Goal: Task Accomplishment & Management: Complete application form

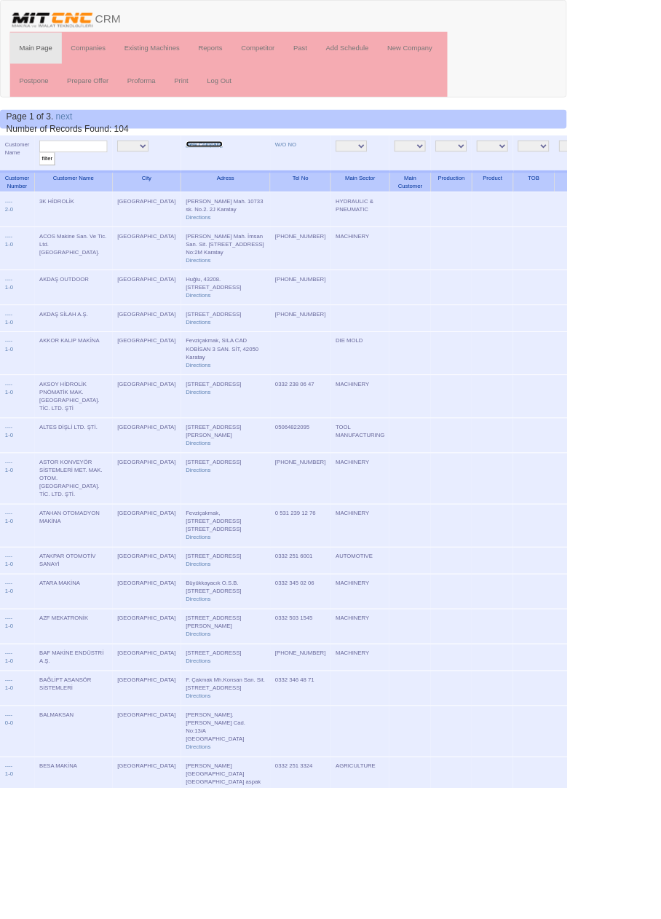
click at [219, 170] on link "New Company" at bounding box center [238, 167] width 43 height 7
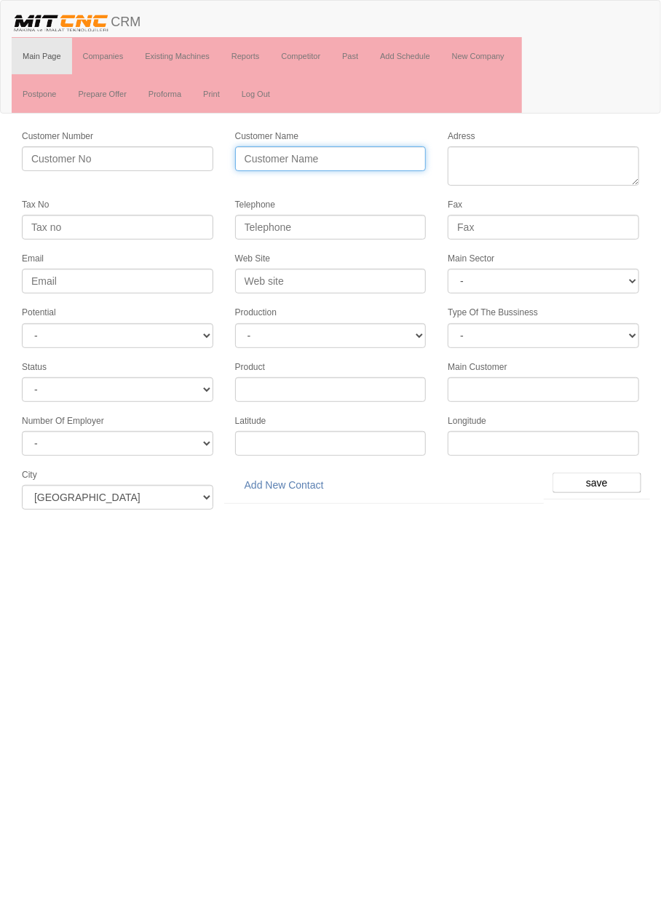
click at [364, 157] on input "Customer Name" at bounding box center [330, 158] width 191 height 25
type input "Dursunoğ"
type input "[PERSON_NAME]"
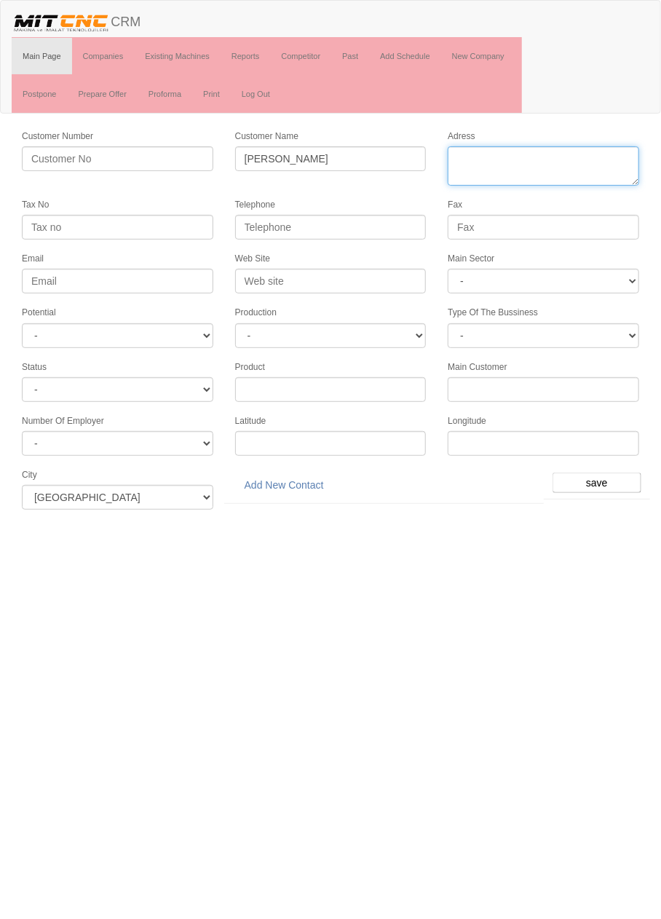
click at [569, 162] on textarea "Adress" at bounding box center [543, 165] width 191 height 39
paste textarea "Konya, Karatay, Fevziçakmak Mah., 10758. Sok., 2U"
click at [498, 160] on textarea "Adress" at bounding box center [543, 165] width 191 height 39
click at [537, 161] on textarea "Adress" at bounding box center [543, 165] width 191 height 39
click at [621, 158] on textarea "Adress" at bounding box center [543, 165] width 191 height 39
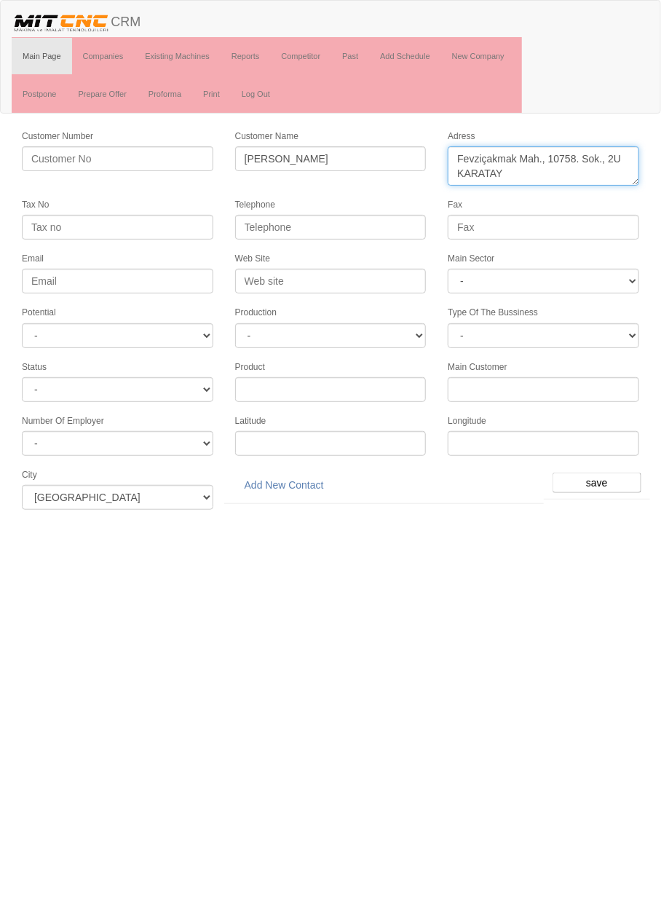
type textarea "Fevziçakmak Mah., 10758. Sok., 2U KARATAY"
click at [382, 223] on input "Telephone" at bounding box center [330, 227] width 191 height 25
paste input "+90 332 251 71 97"
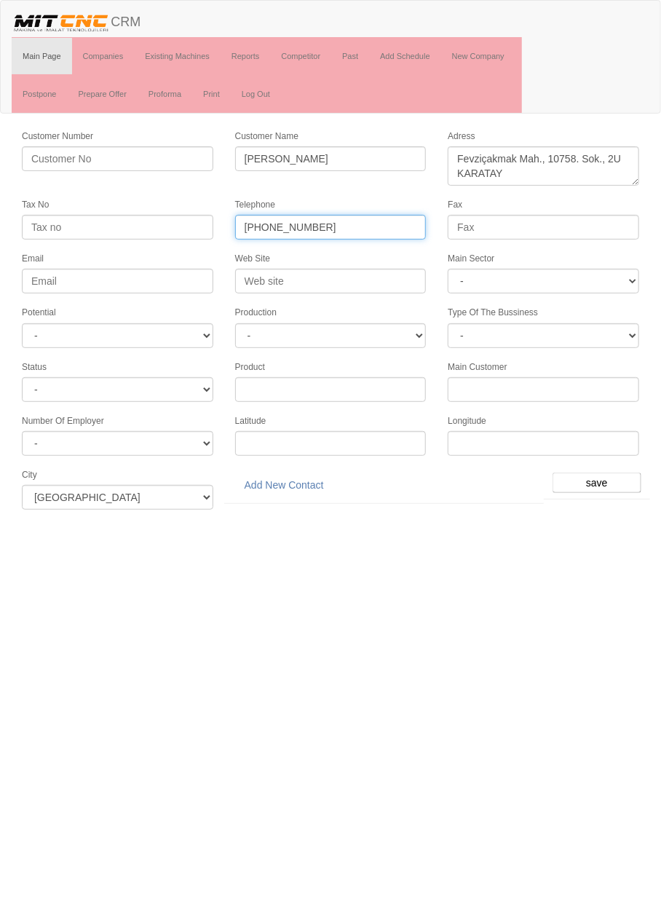
click at [261, 223] on input "+90 332 251 71 97" at bounding box center [330, 227] width 191 height 25
type input "0332 251 71 97"
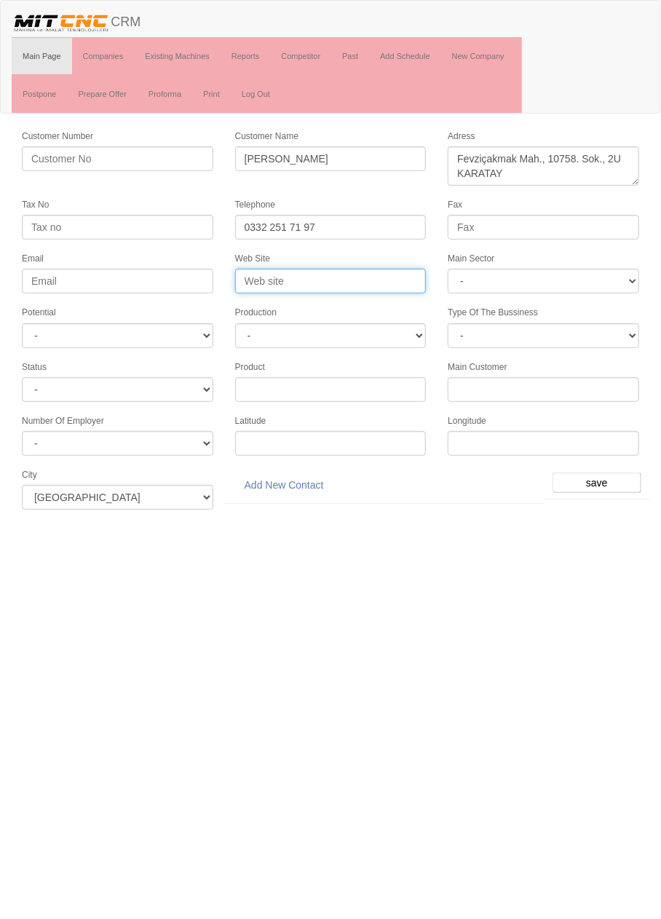
click at [373, 277] on input "Web Site" at bounding box center [330, 281] width 191 height 25
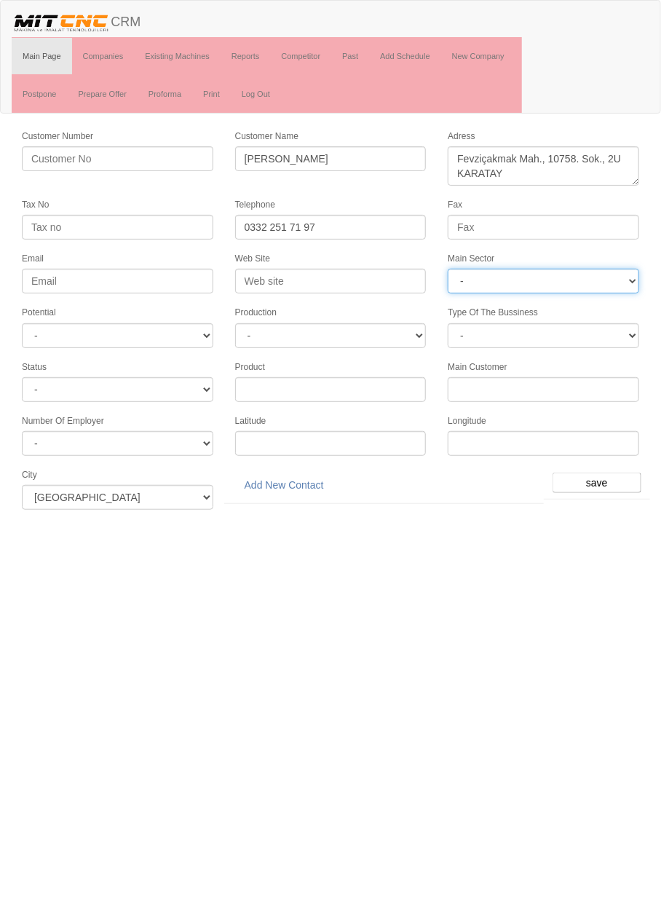
click at [569, 277] on select "- DIE MOLD MACHINERY DEFENCE ELECTRICAL COMPONENTS MEDICAL TOOL MANUFACTURING J…" at bounding box center [543, 281] width 191 height 25
select select "367"
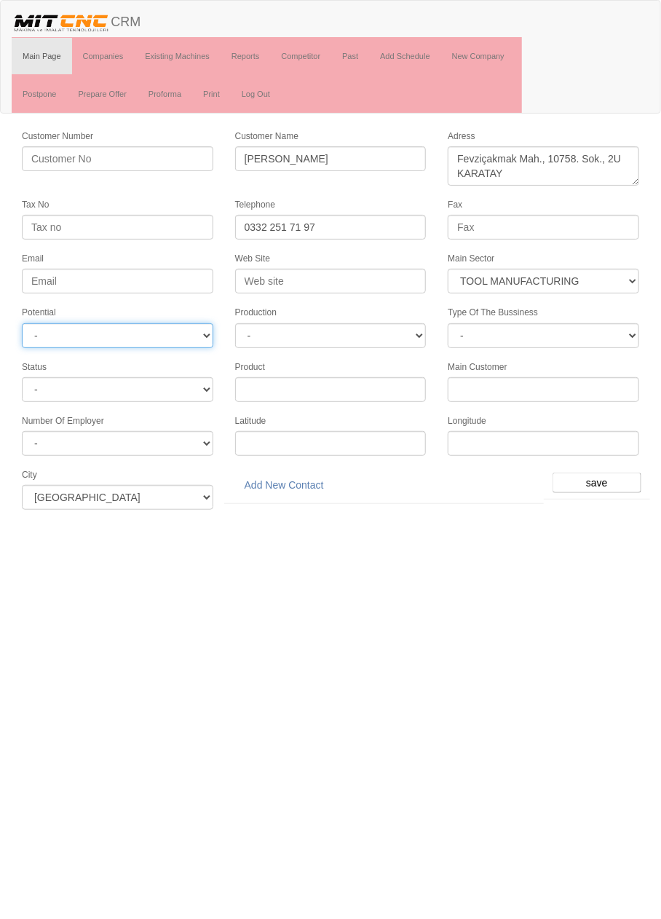
click at [187, 323] on select "- A1 A2 A3 B1 B2 B3 C1 C2 C3" at bounding box center [117, 335] width 191 height 25
select select "6"
click at [599, 477] on input "save" at bounding box center [596, 482] width 89 height 20
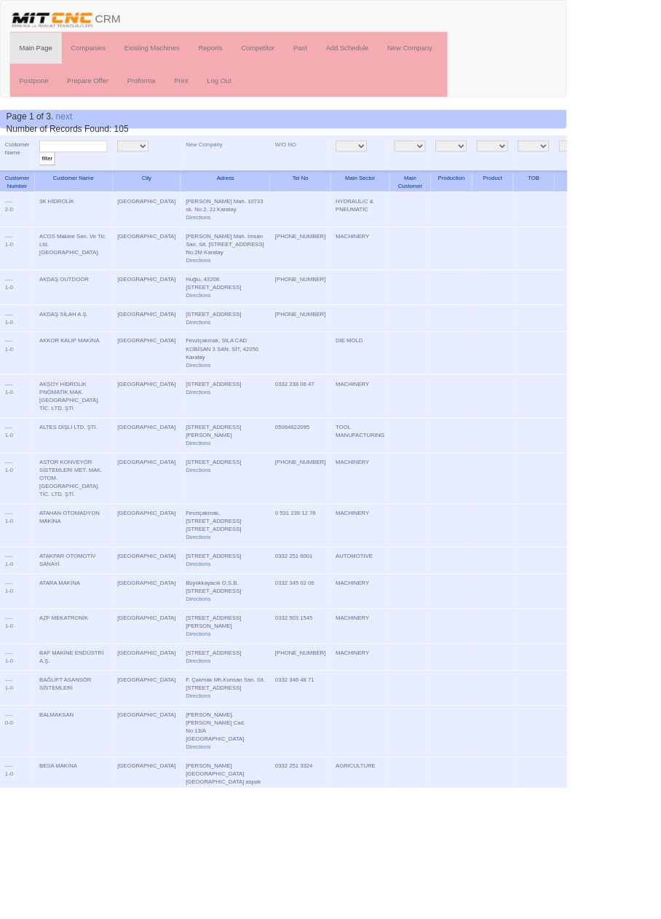
click at [99, 170] on input "text" at bounding box center [85, 171] width 79 height 14
type input "Dursun"
click at [46, 178] on input "filter" at bounding box center [55, 185] width 18 height 15
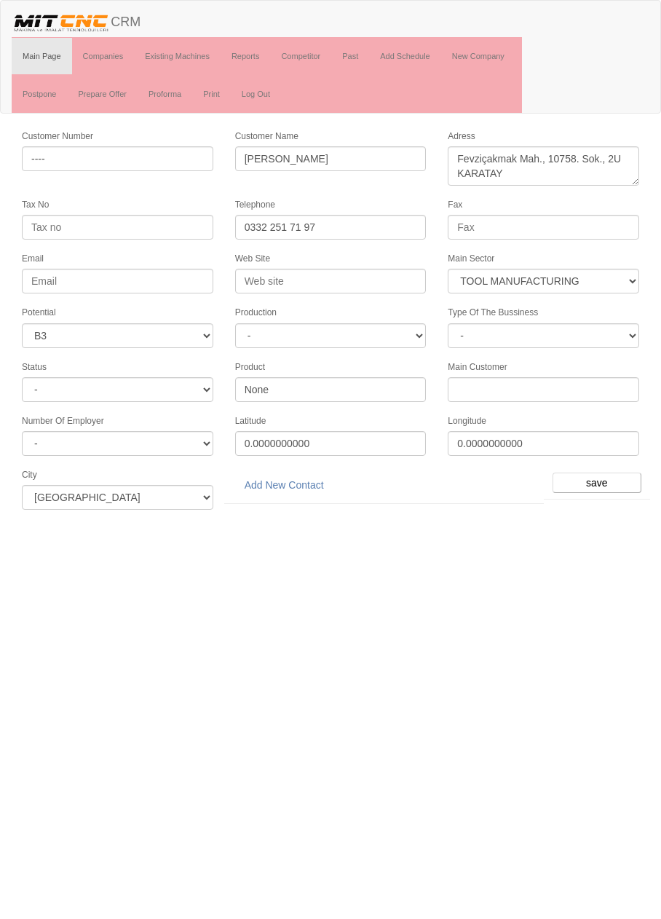
select select "367"
select select "6"
click at [300, 480] on link "Add New Contact" at bounding box center [284, 484] width 98 height 25
click at [567, 520] on html "Toggle navigation CRM Main Page Companies Existing Machines Reports Competitor …" at bounding box center [330, 260] width 661 height 520
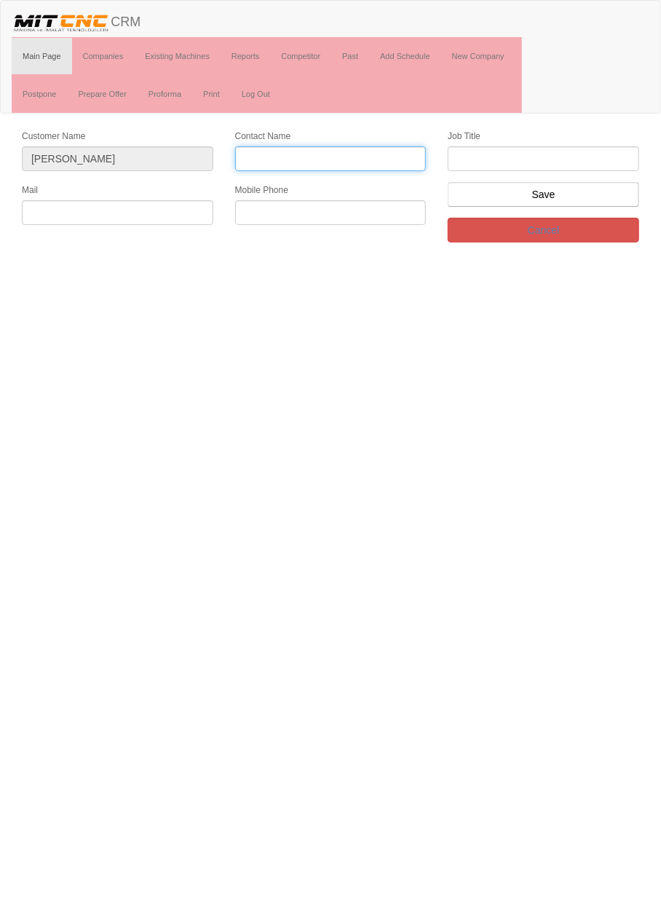
click at [349, 157] on input "Contact Name" at bounding box center [330, 158] width 191 height 25
type input "[PERSON_NAME]"
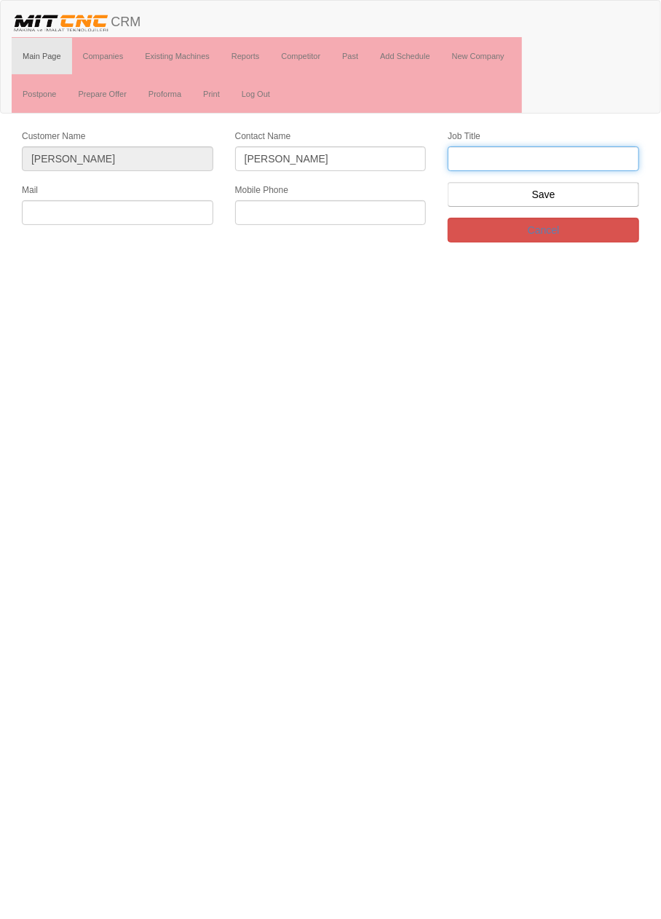
click at [547, 158] on input "text" at bounding box center [543, 158] width 191 height 25
type input "Firma Sahibi"
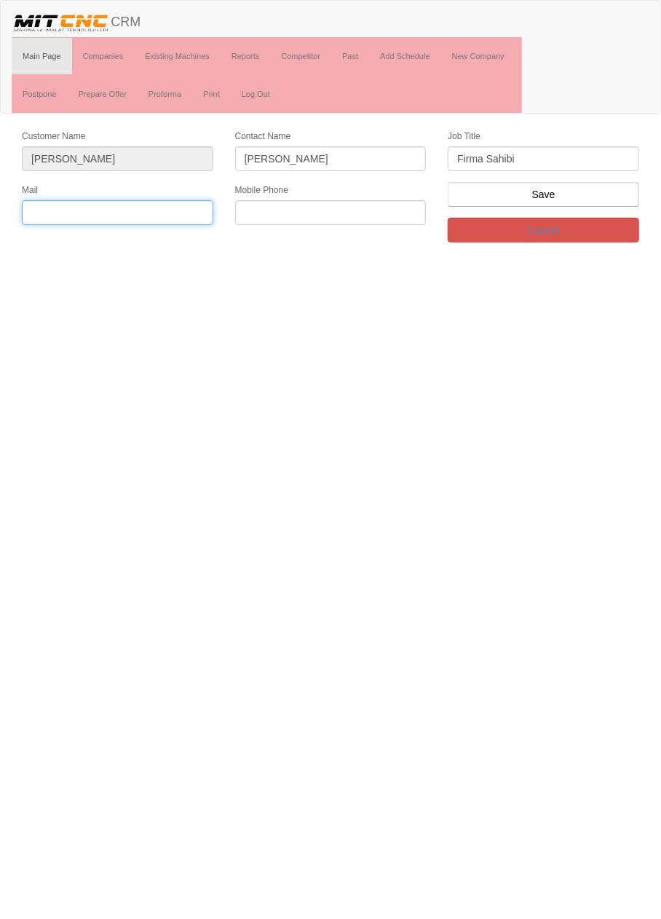
click at [164, 214] on input "text" at bounding box center [117, 212] width 191 height 25
click at [339, 214] on input "text" at bounding box center [330, 212] width 191 height 25
paste input "[PHONE_NUMBER]"
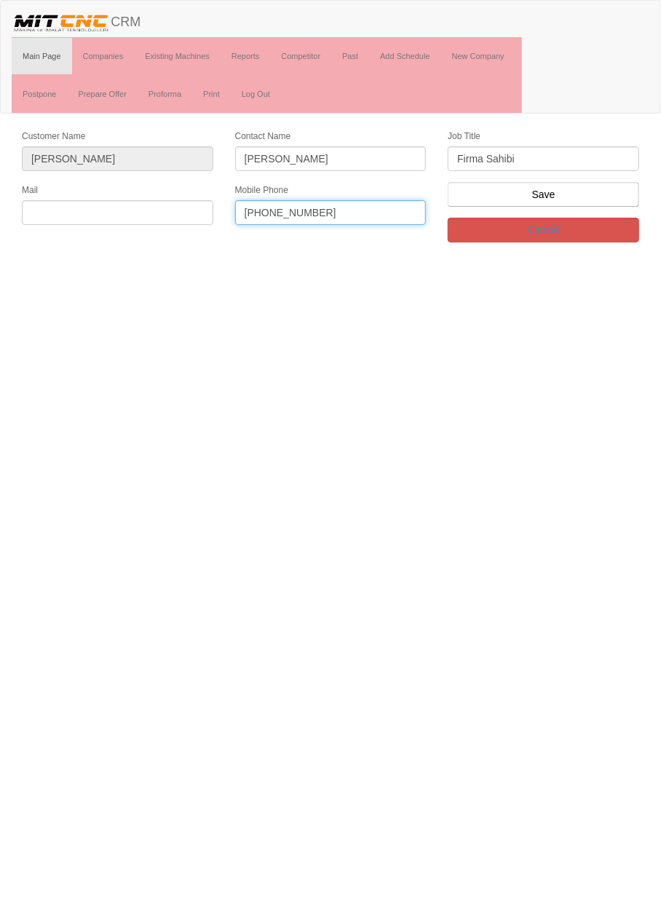
type input "[PHONE_NUMBER]"
click at [148, 204] on input "text" at bounding box center [117, 212] width 191 height 25
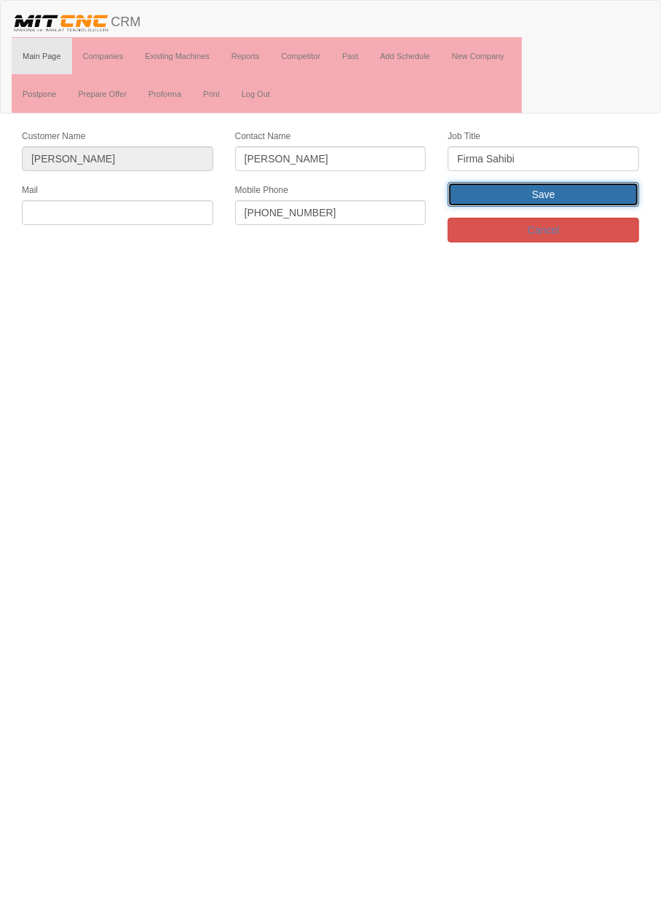
click at [599, 197] on input "Save" at bounding box center [543, 194] width 191 height 25
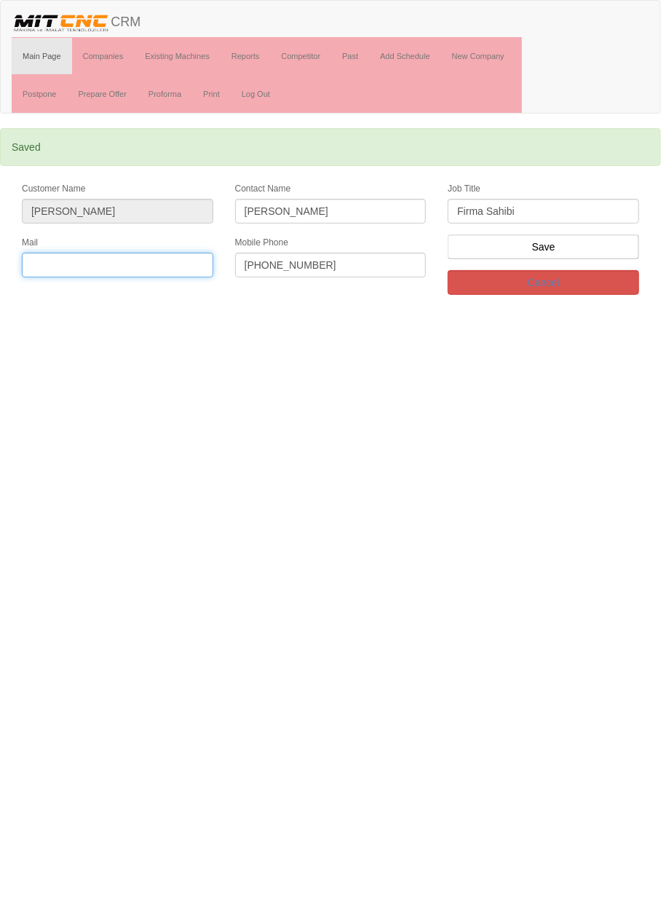
click at [175, 261] on input "text" at bounding box center [117, 265] width 191 height 25
click at [38, 260] on input "[EMAIL_ADDRESS][DOMAIN_NAME]" at bounding box center [117, 265] width 191 height 25
type input "[EMAIL_ADDRESS][DOMAIN_NAME]"
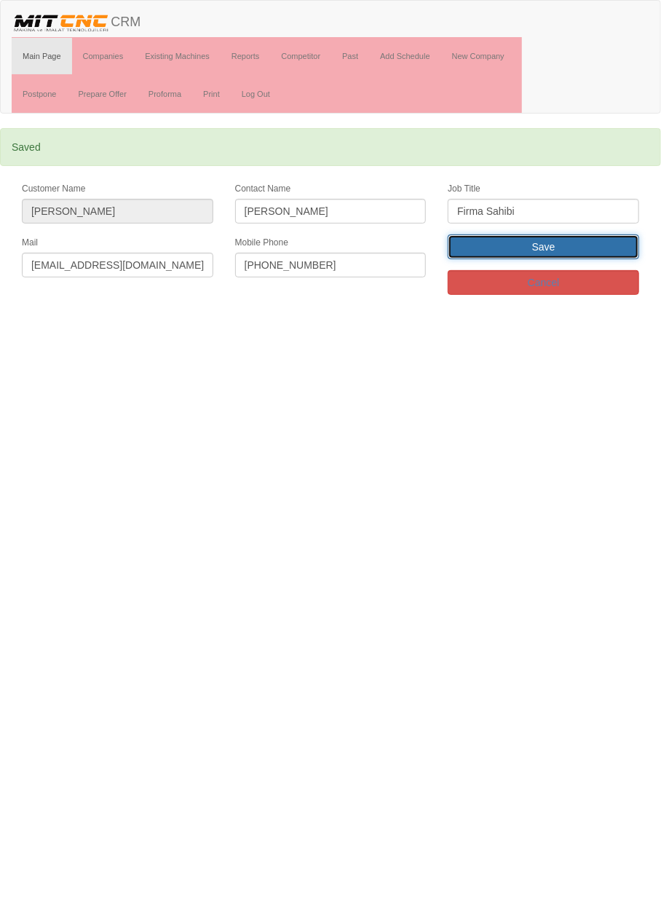
click at [571, 249] on input "Save" at bounding box center [543, 246] width 191 height 25
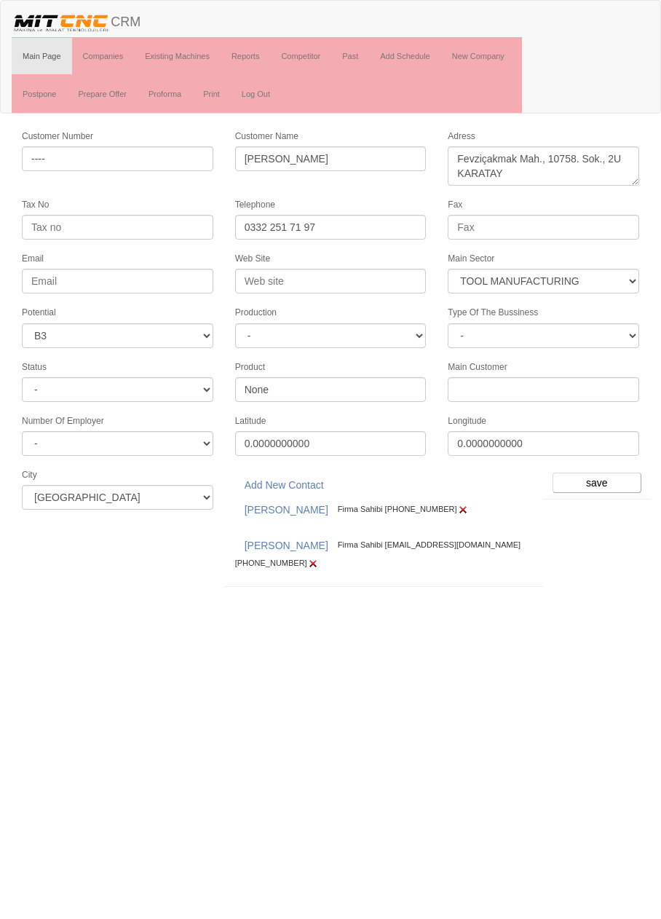
select select "367"
select select "6"
click at [457, 505] on img at bounding box center [463, 510] width 12 height 12
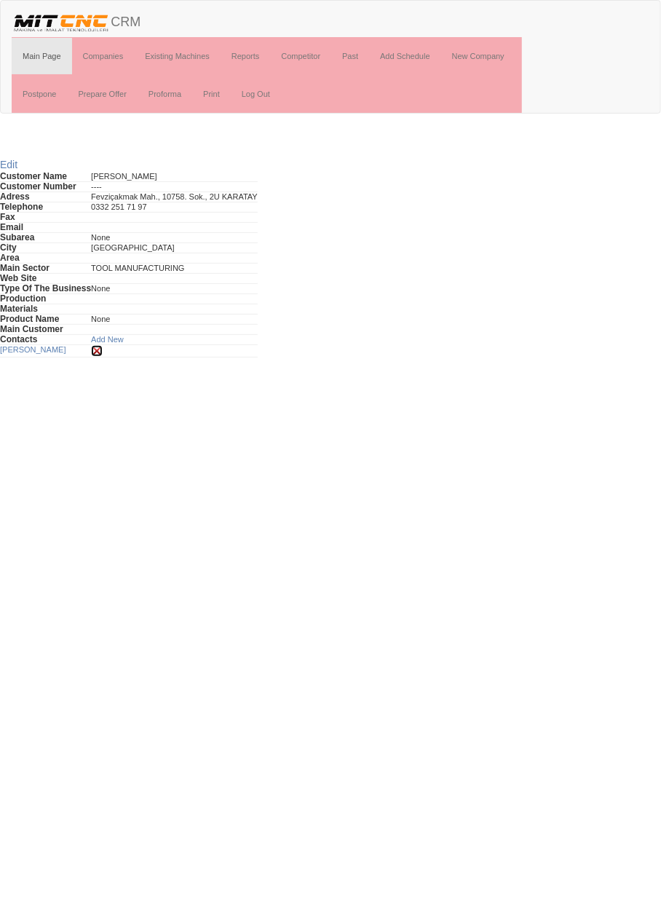
click at [92, 349] on img at bounding box center [97, 351] width 12 height 12
click at [110, 50] on link "Companies" at bounding box center [103, 56] width 63 height 36
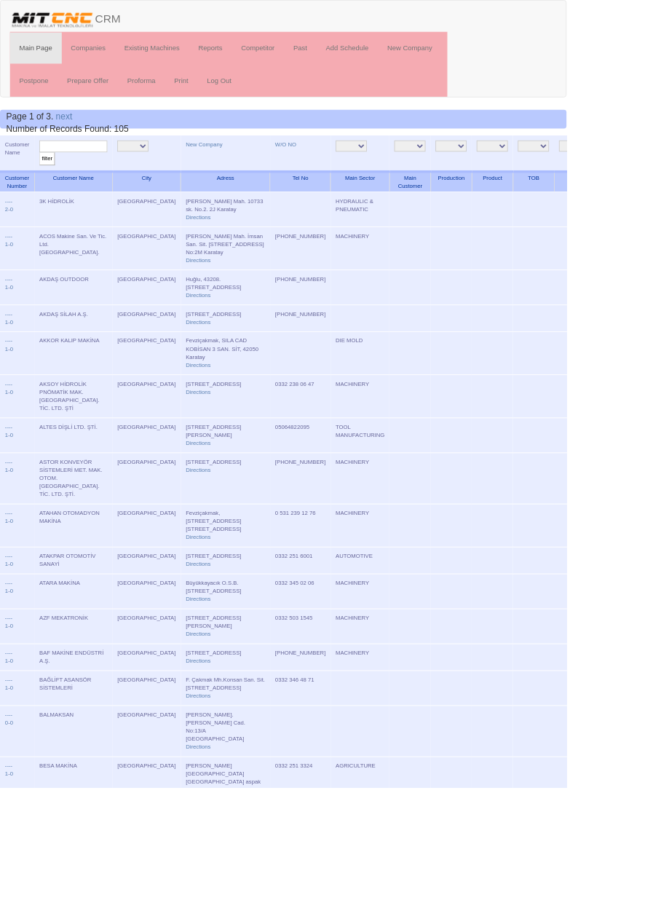
click at [100, 170] on input "text" at bounding box center [85, 171] width 79 height 14
type input "Mutlu"
click at [46, 178] on input "filter" at bounding box center [55, 185] width 18 height 15
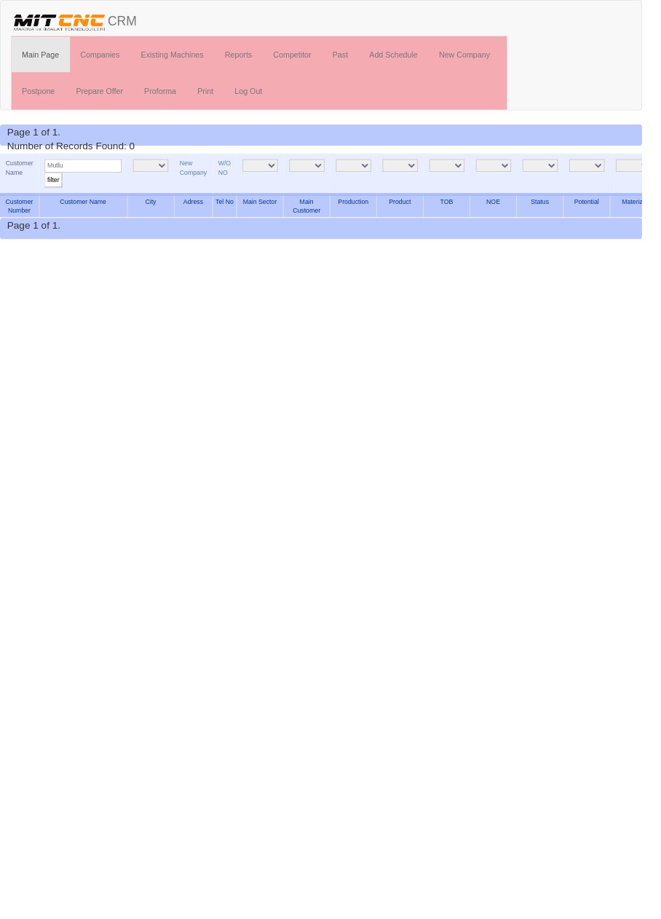
click at [100, 172] on input "Mutlu" at bounding box center [85, 171] width 79 height 14
type input "Dursun"
click at [46, 178] on input "filter" at bounding box center [55, 185] width 18 height 15
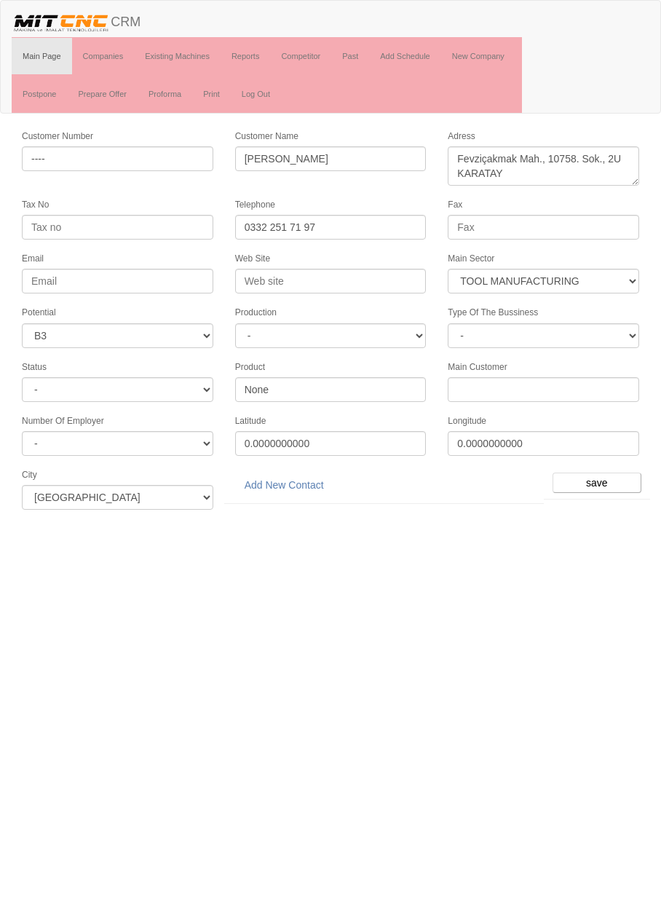
select select "367"
select select "6"
select select "367"
select select "6"
click at [304, 480] on link "Add New Contact" at bounding box center [284, 484] width 98 height 25
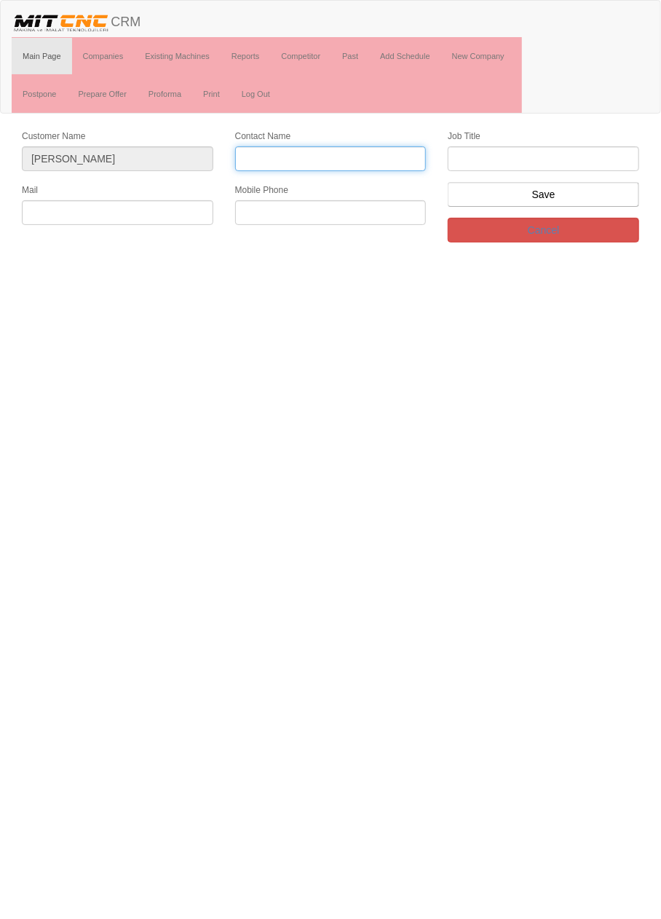
click at [366, 167] on input "Contact Name" at bounding box center [330, 158] width 191 height 25
click at [361, 159] on input "Contact Name" at bounding box center [330, 158] width 191 height 25
type input "[PERSON_NAME]"
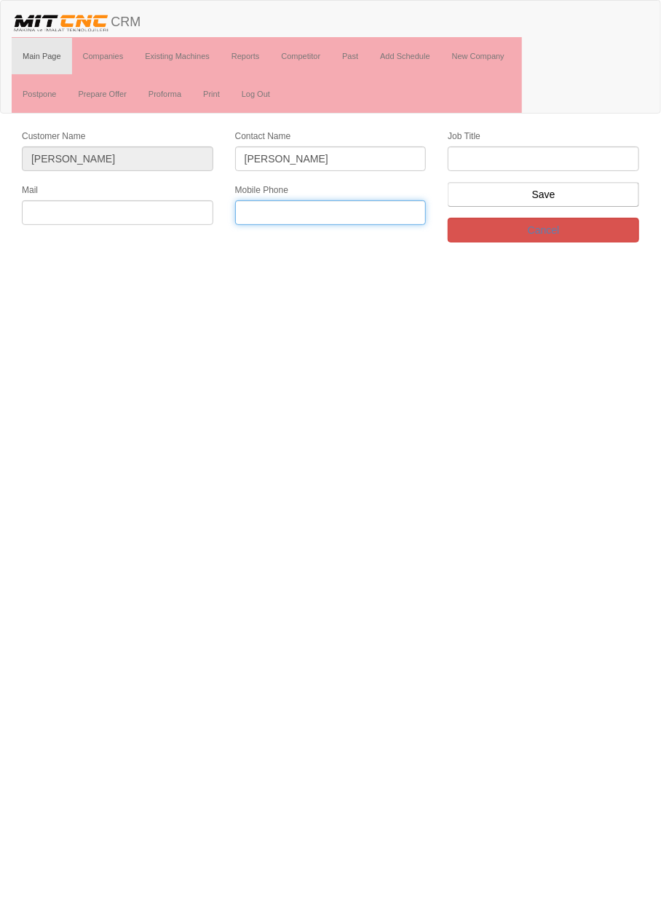
click at [346, 207] on input "text" at bounding box center [330, 212] width 191 height 25
paste input "[PHONE_NUMBER]"
type input "[PHONE_NUMBER]"
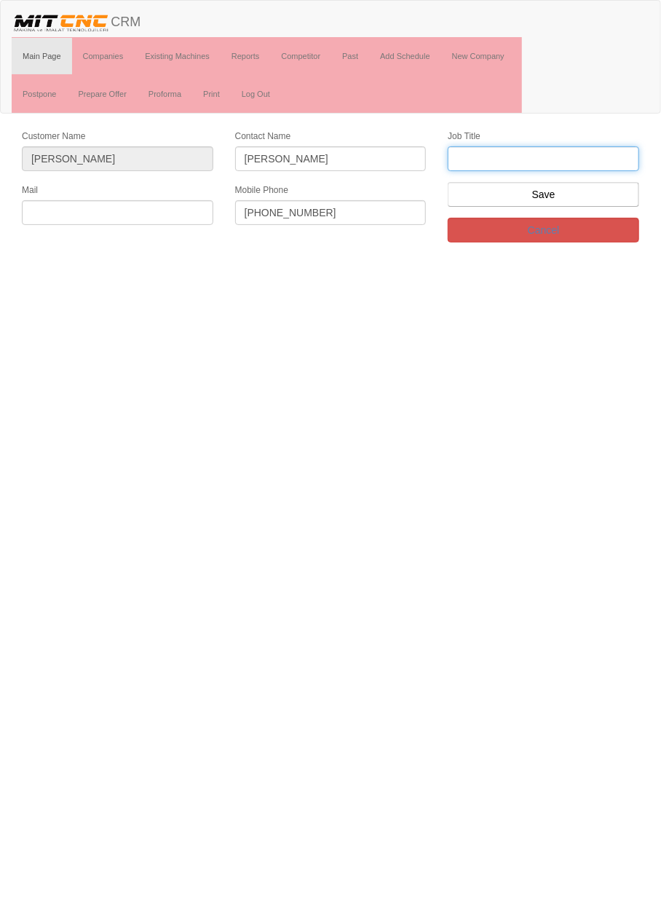
click at [527, 153] on input "text" at bounding box center [543, 158] width 191 height 25
type input "Firma Sahibi"
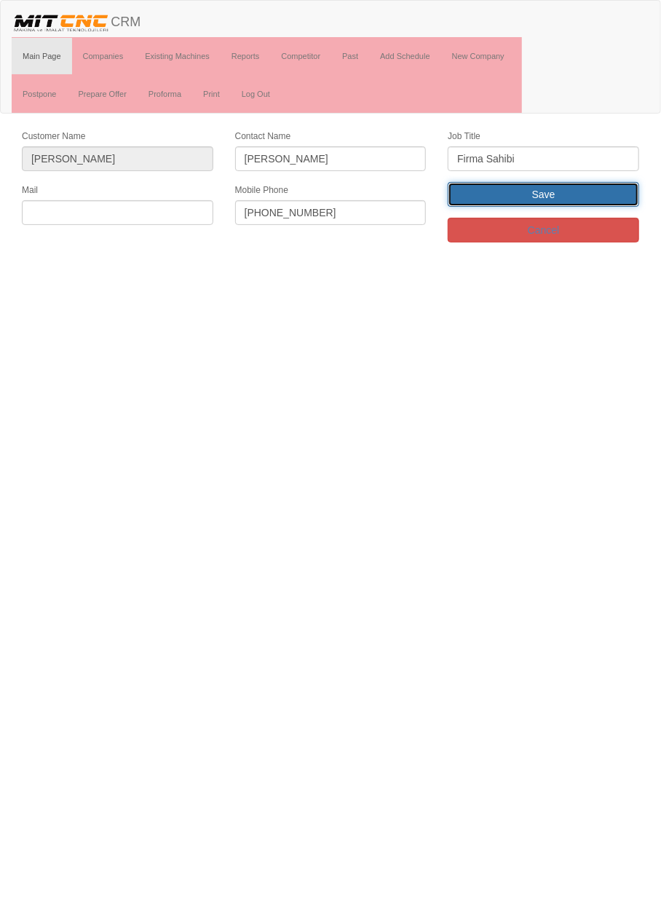
click at [582, 187] on input "Save" at bounding box center [543, 194] width 191 height 25
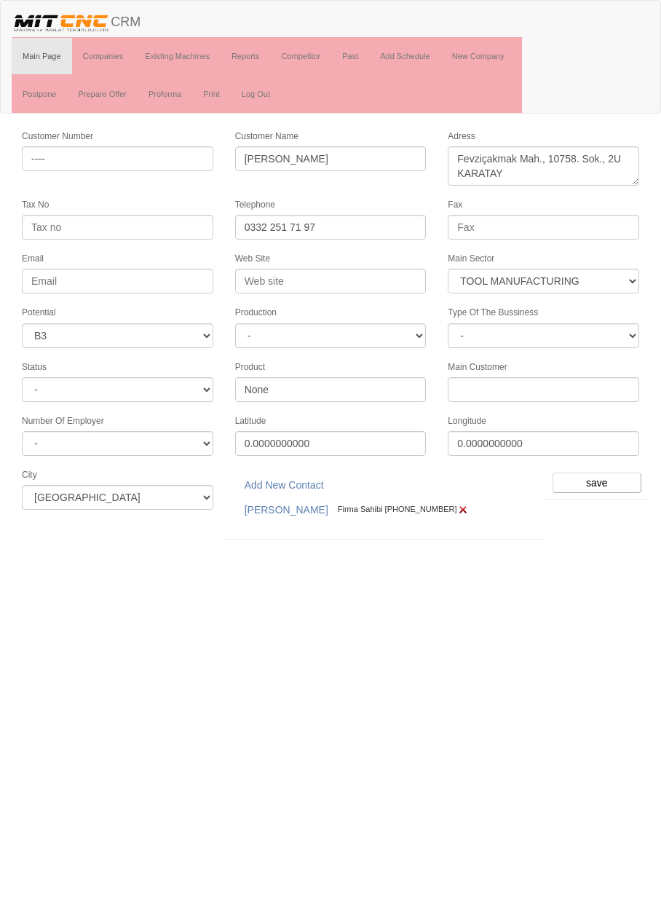
select select "367"
select select "6"
click at [288, 502] on link "[PERSON_NAME]" at bounding box center [286, 509] width 103 height 25
click at [366, 274] on input "Web Site" at bounding box center [330, 281] width 191 height 25
paste input "http://www.dursunoglumakine.com/"
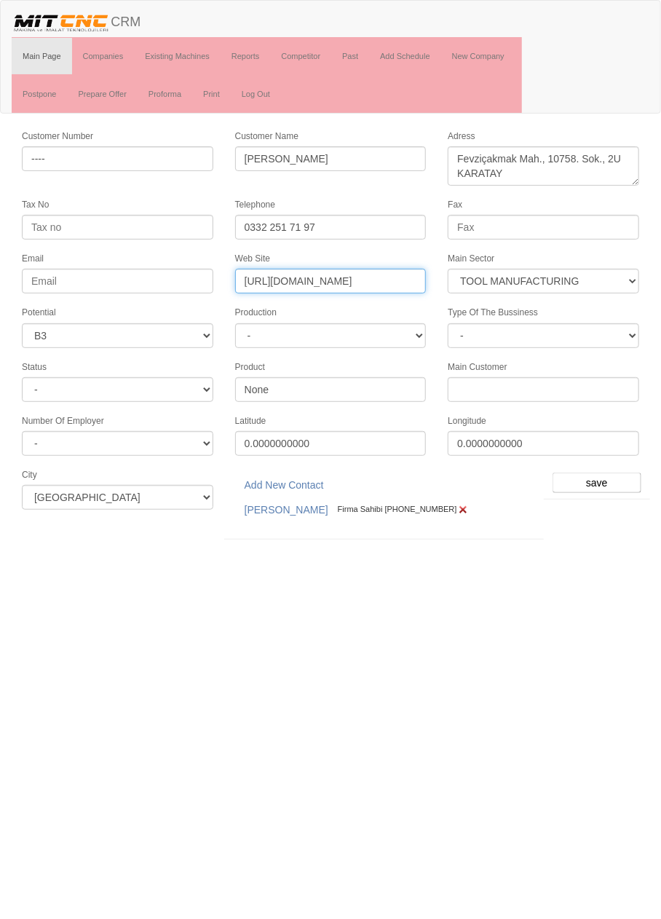
click at [270, 277] on input "http://www.dursunoglumakine.com/" at bounding box center [330, 281] width 191 height 25
click at [415, 280] on input "www.dursunoglumakine.com/" at bounding box center [330, 281] width 191 height 25
type input "www.dursunoglumakine.com"
click at [604, 472] on input "save" at bounding box center [596, 482] width 89 height 20
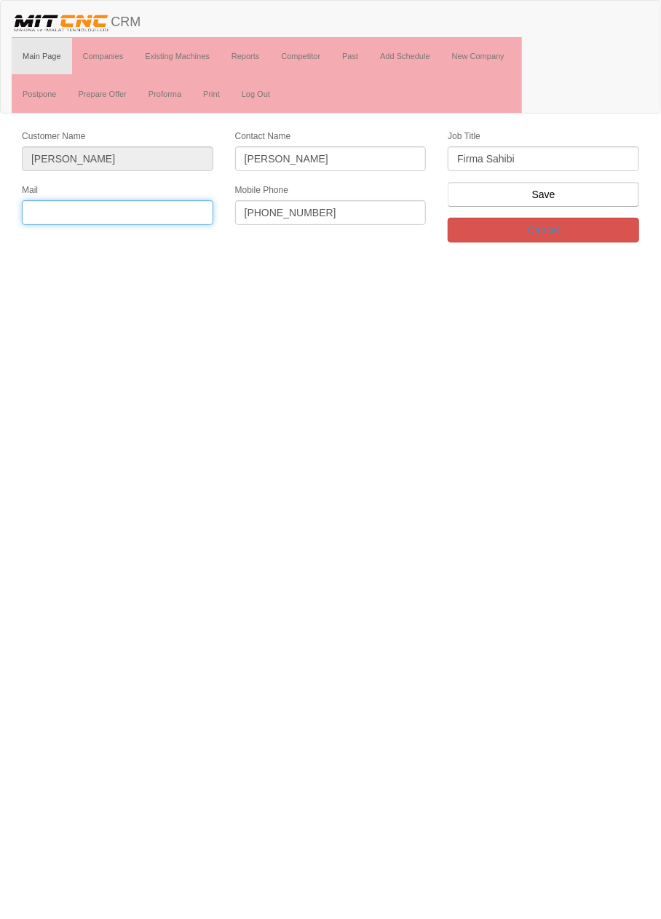
click at [160, 210] on input "text" at bounding box center [117, 212] width 191 height 25
type input "b"
type input "[EMAIL_ADDRESS][DOMAIN_NAME]"
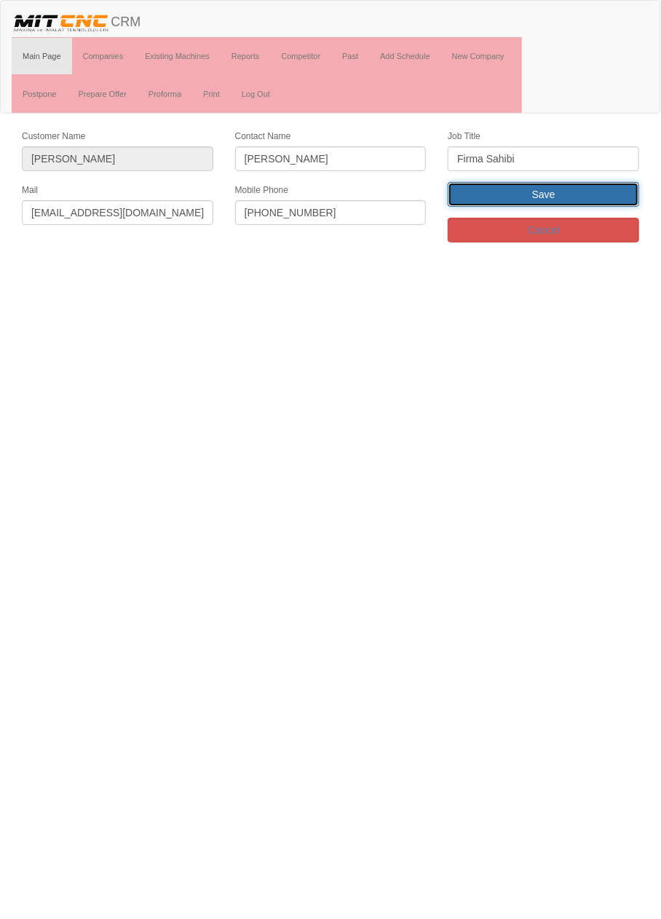
click at [595, 194] on input "Save" at bounding box center [543, 194] width 191 height 25
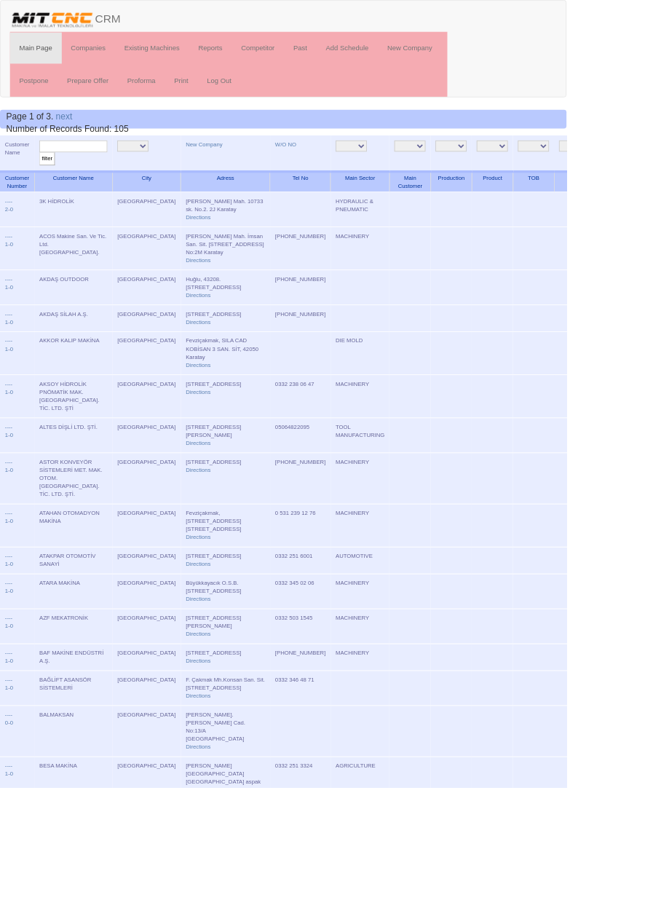
click at [99, 170] on input "text" at bounding box center [85, 171] width 79 height 14
type input "dursun"
click at [46, 178] on input "filter" at bounding box center [55, 185] width 18 height 15
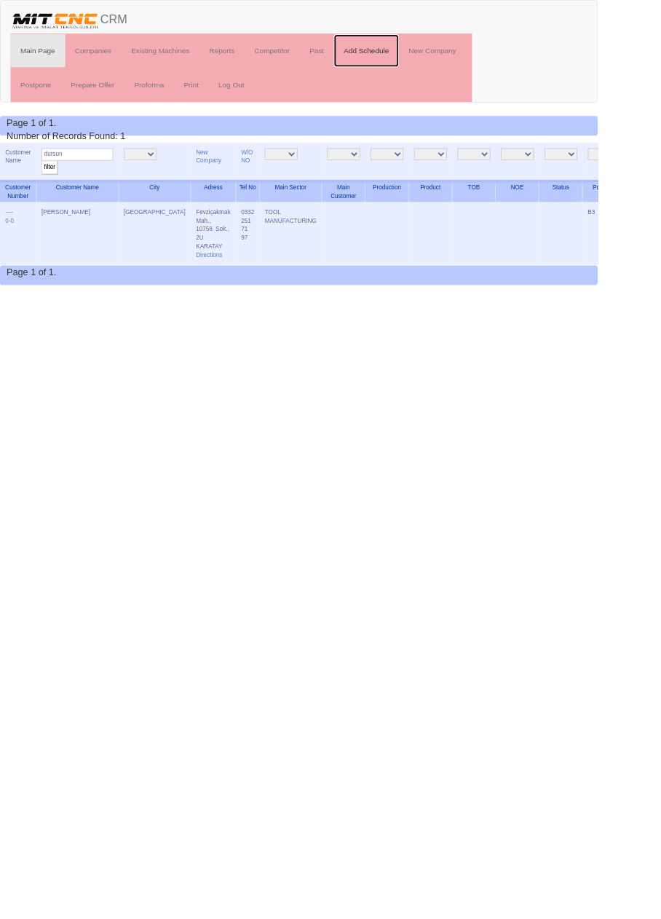
click at [413, 57] on link "Add Schedule" at bounding box center [405, 56] width 72 height 36
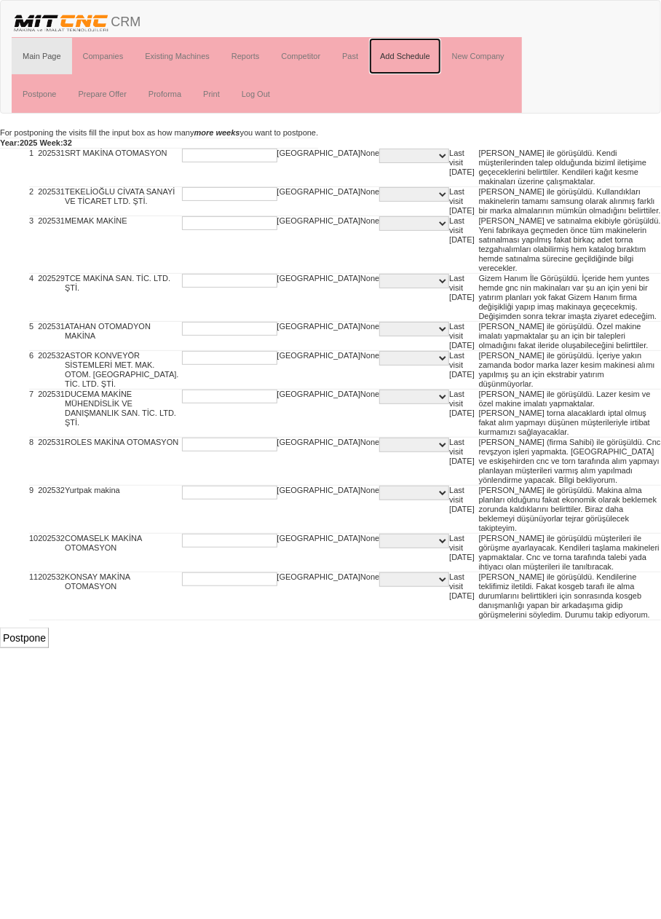
click at [412, 55] on link "Add Schedule" at bounding box center [405, 56] width 72 height 36
click at [38, 627] on input "Postpone" at bounding box center [24, 637] width 49 height 20
click at [35, 627] on input "Postpone" at bounding box center [24, 637] width 49 height 20
click at [353, 55] on link "Past" at bounding box center [350, 56] width 38 height 36
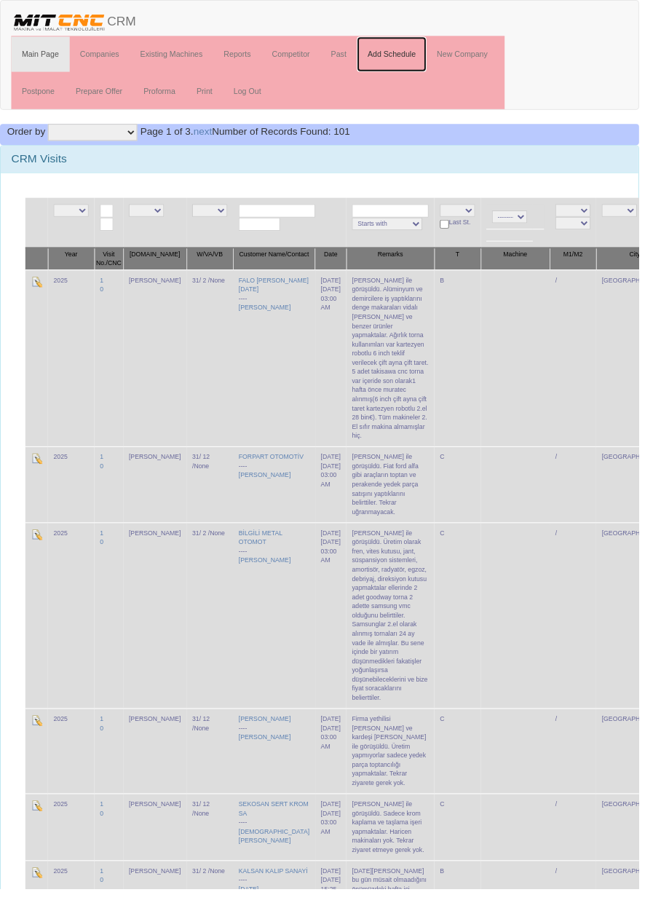
click at [408, 55] on link "Add Schedule" at bounding box center [405, 56] width 72 height 36
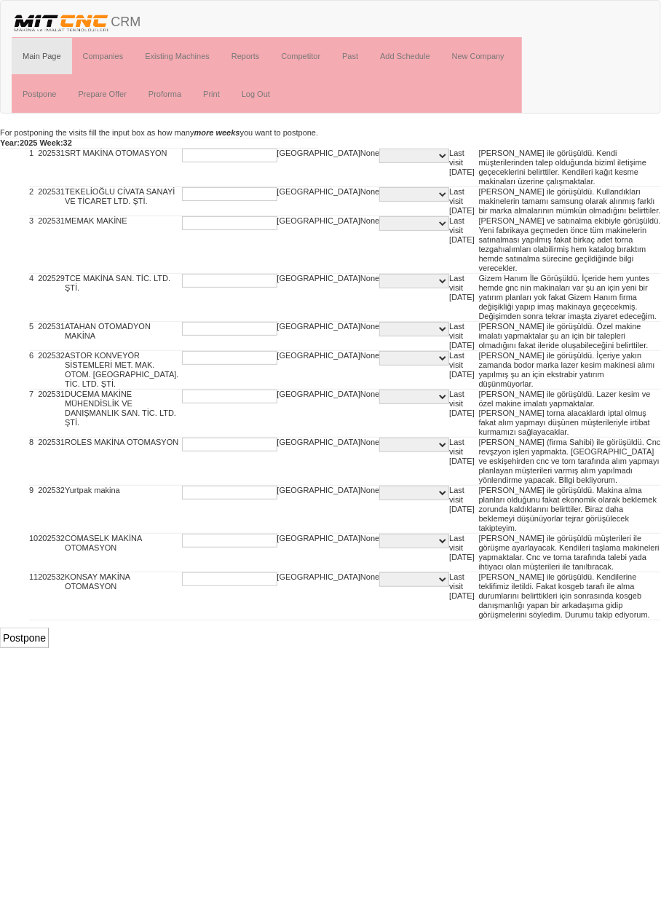
click at [379, 151] on select "C PI PIS PQR PQS Q QS SPARE PART SERVICE" at bounding box center [414, 155] width 70 height 15
click at [529, 274] on td "Gizem Hanım İle Görüşüldü. İçeride hem yuntes hemde gnc nin makinaları var şu a…" at bounding box center [570, 298] width 182 height 48
click at [379, 572] on select "C PI PIS PQR PQS Q QS SPARE PART SERVICE" at bounding box center [414, 579] width 70 height 15
click at [241, 572] on input "text" at bounding box center [229, 579] width 95 height 14
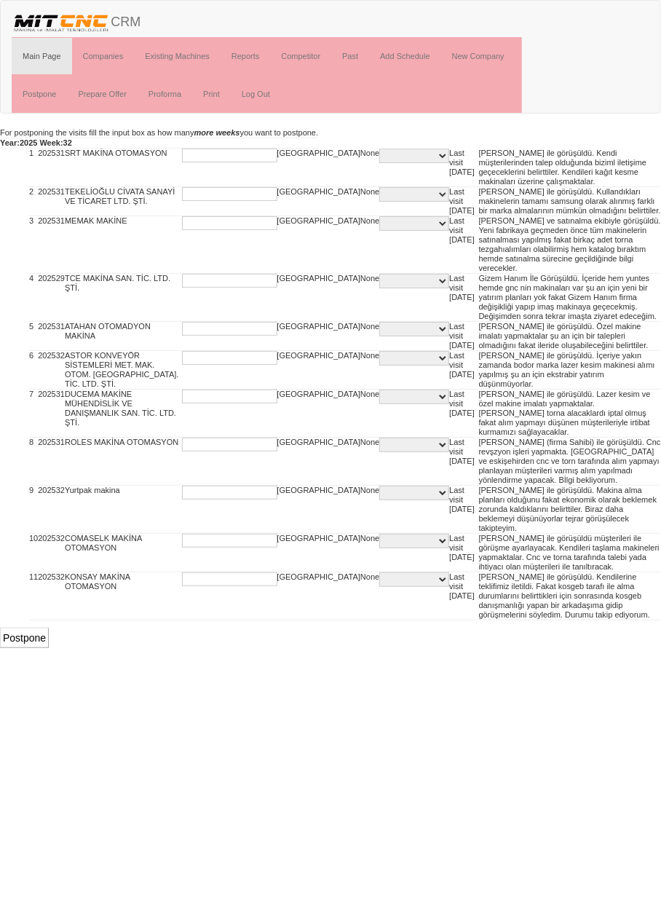
click at [320, 518] on form "1 2025 31 SRT MAKİNA OTOMASYON Konya None C PI PIS PQR PQS Q QS SPARE PART SERV…" at bounding box center [330, 397] width 661 height 499
click at [218, 154] on input "text" at bounding box center [229, 155] width 95 height 14
click at [326, 530] on form "1 2025 31 SRT MAKİNA OTOMASYON Konya None C PI PIS PQR PQS Q QS SPARE PART SERV…" at bounding box center [330, 397] width 661 height 499
click at [239, 153] on input "text" at bounding box center [229, 155] width 95 height 14
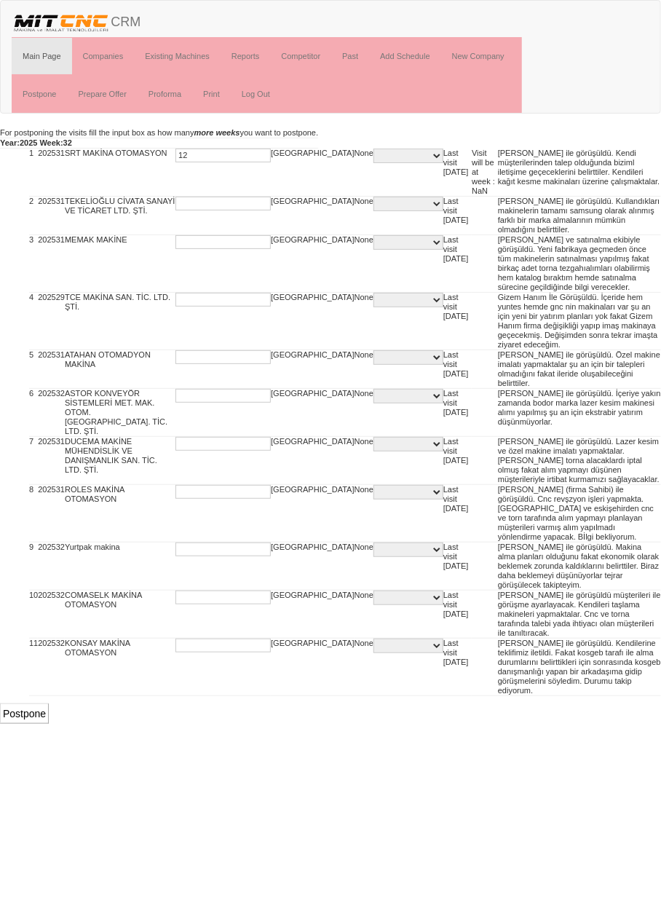
type input "12"
click at [354, 638] on td "None" at bounding box center [363, 667] width 19 height 58
click at [373, 158] on select "C PI PIS PQR PQS Q QS SPARE PART SERVICE" at bounding box center [408, 155] width 70 height 15
click at [253, 636] on html "Toggle navigation CRM Main Page Companies Existing Machines Reports Competitor …" at bounding box center [330, 361] width 661 height 723
click at [231, 197] on input "text" at bounding box center [222, 204] width 95 height 14
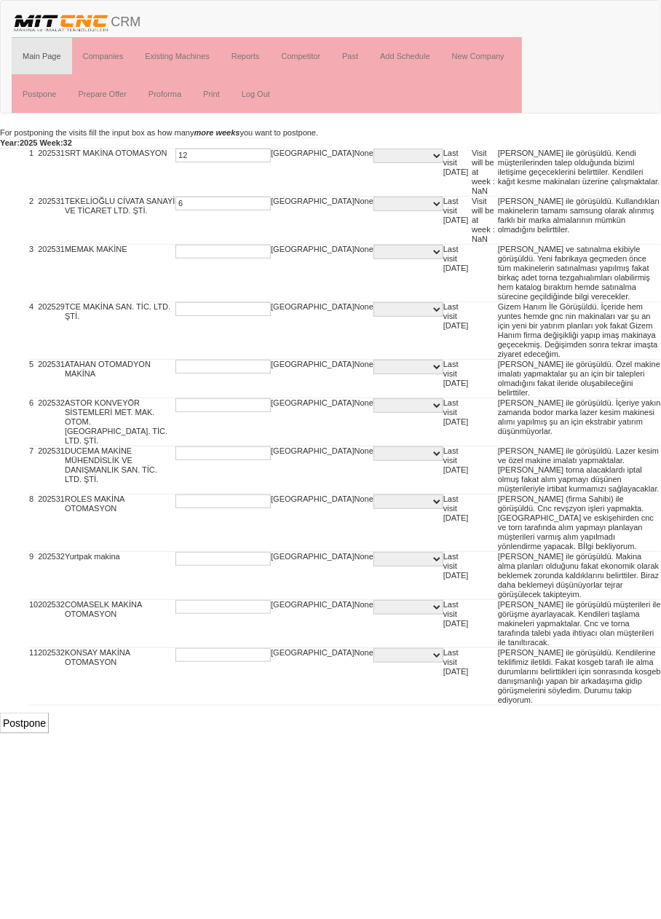
type input "6"
click at [222, 245] on input "text" at bounding box center [222, 252] width 95 height 14
type input "6"
click at [218, 302] on input "text" at bounding box center [222, 309] width 95 height 14
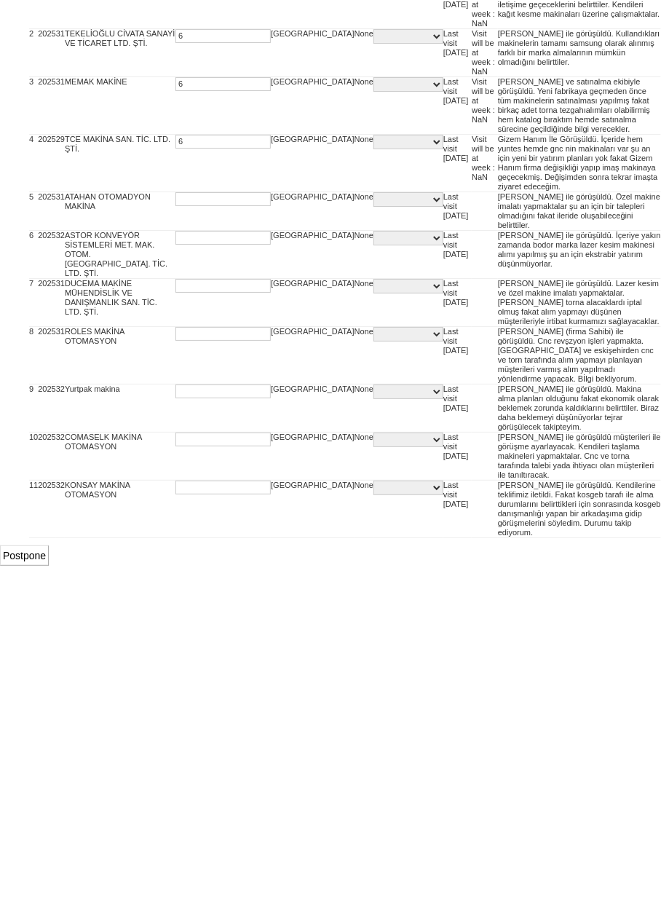
type input "6"
click at [222, 360] on input "text" at bounding box center [222, 367] width 95 height 14
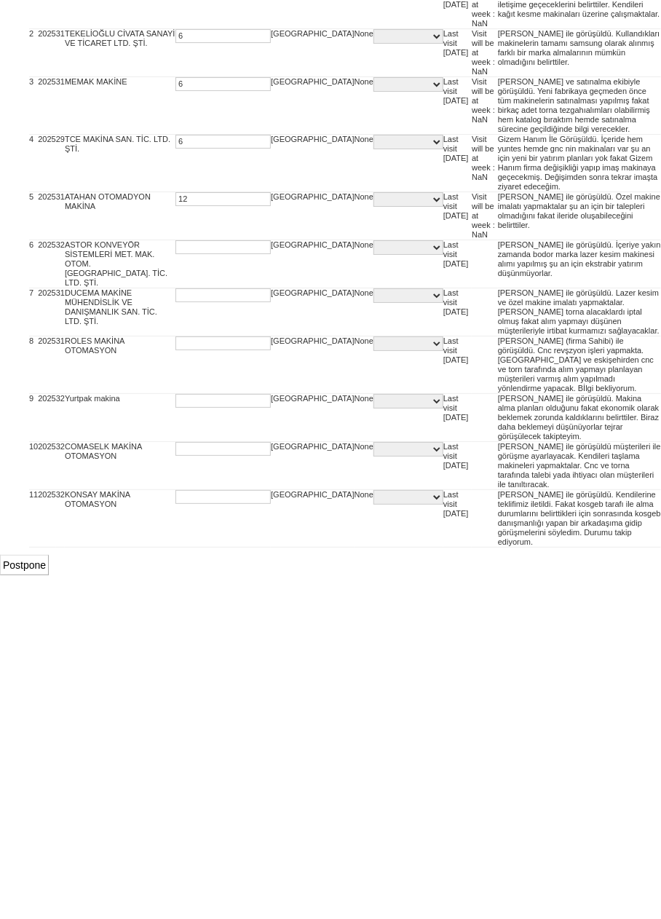
type input "12"
click at [224, 408] on input "text" at bounding box center [222, 415] width 95 height 14
type input "12"
click at [230, 456] on input "text" at bounding box center [222, 463] width 95 height 14
type input "12"
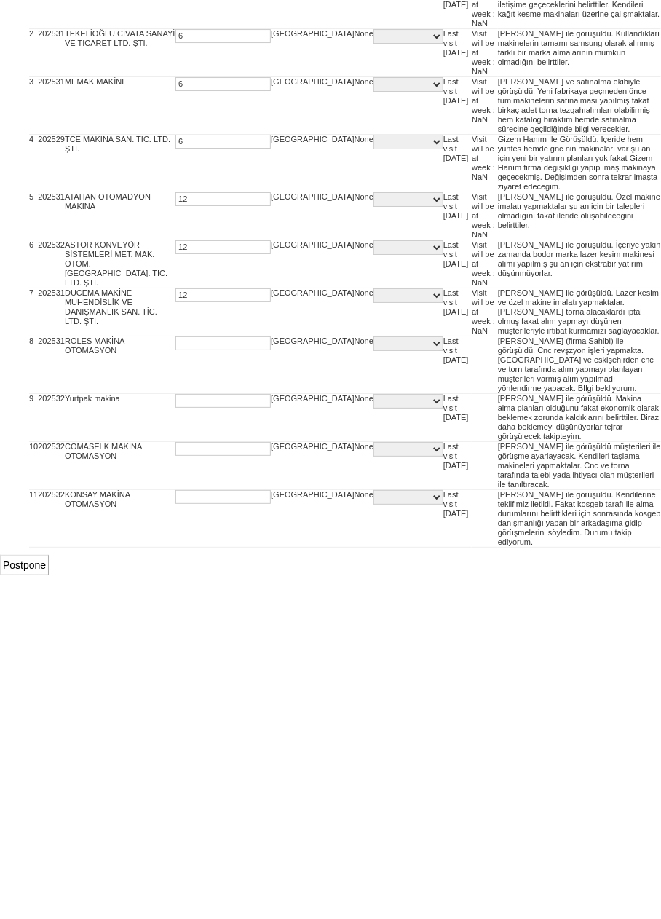
click at [225, 504] on input "text" at bounding box center [222, 511] width 95 height 14
type input "6"
click at [224, 561] on input "text" at bounding box center [222, 568] width 95 height 14
type input "12"
click at [231, 609] on input "text" at bounding box center [222, 616] width 95 height 14
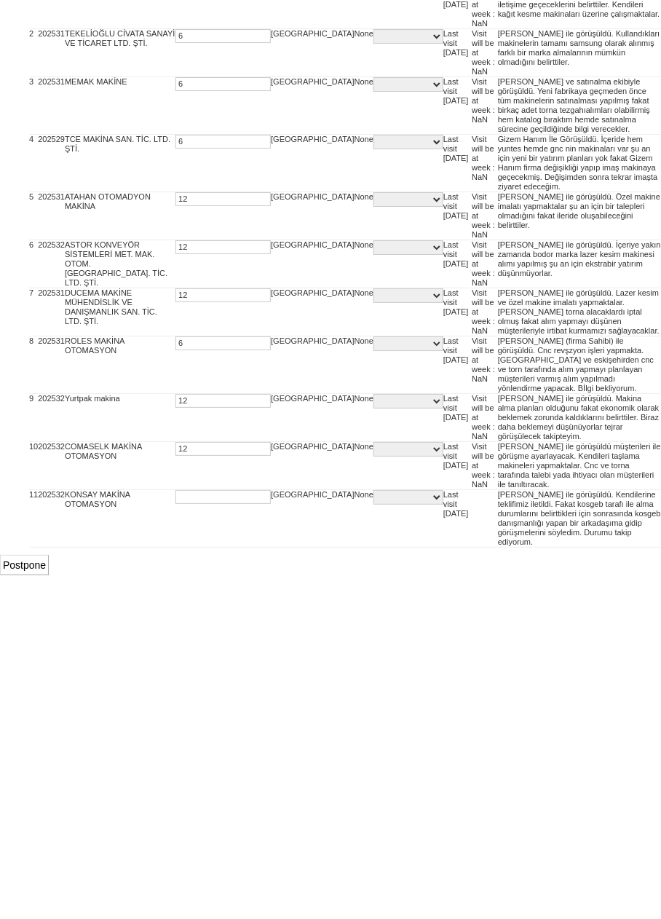
type input "12"
click at [225, 657] on input "text" at bounding box center [222, 664] width 95 height 14
type input "12"
click at [31, 722] on input "Postpone" at bounding box center [24, 732] width 49 height 20
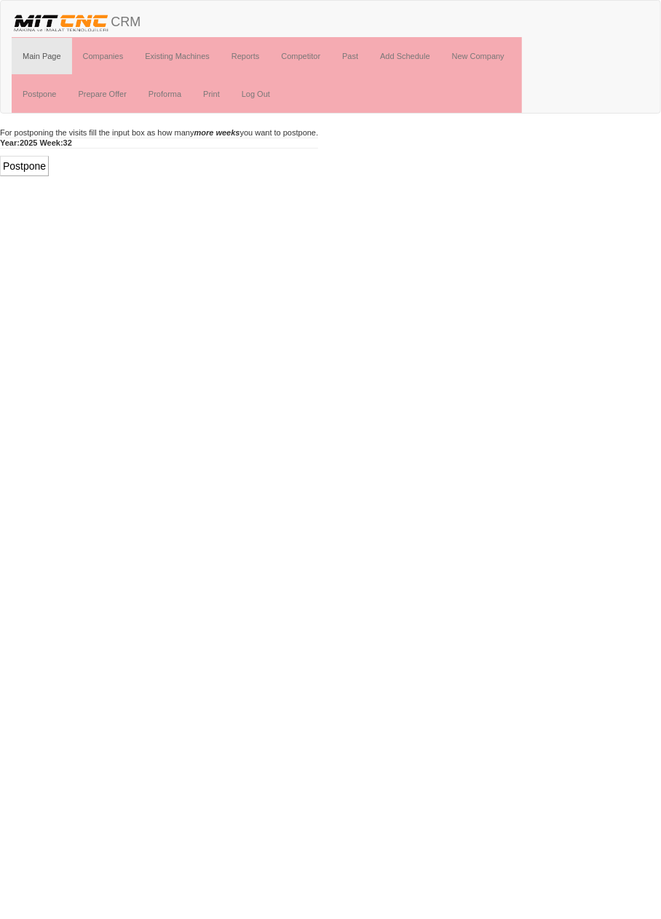
click at [37, 164] on input "Postpone" at bounding box center [24, 166] width 49 height 20
click at [33, 169] on input "Postpone" at bounding box center [24, 166] width 49 height 20
click at [417, 52] on link "Add Schedule" at bounding box center [405, 56] width 72 height 36
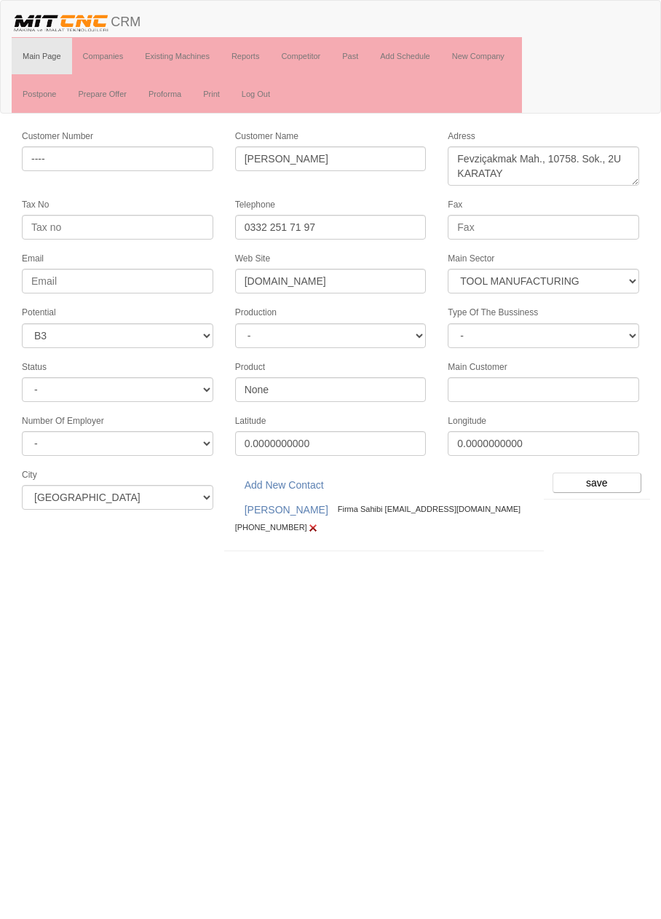
select select "367"
select select "6"
click at [596, 475] on input "save" at bounding box center [596, 482] width 89 height 20
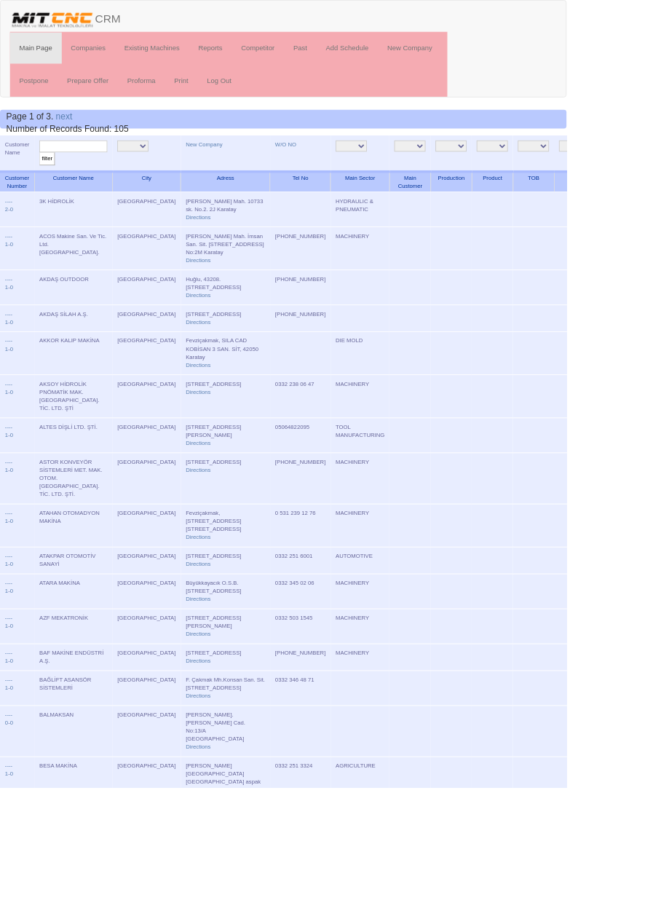
click at [101, 173] on input "text" at bounding box center [85, 171] width 79 height 14
type input "Dursun"
click at [46, 178] on input "filter" at bounding box center [55, 185] width 18 height 15
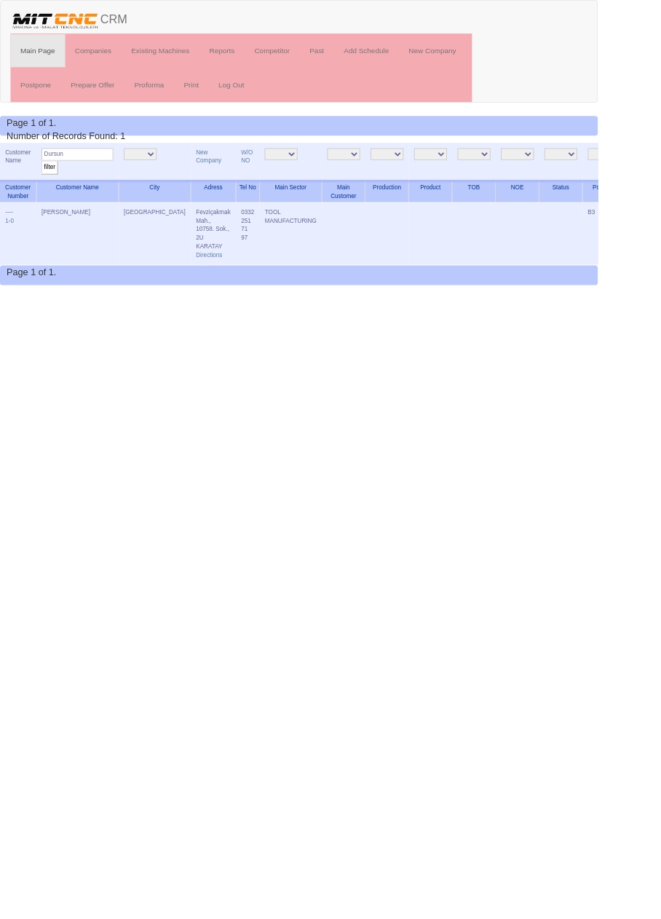
click at [99, 231] on td "[PERSON_NAME]" at bounding box center [85, 258] width 91 height 69
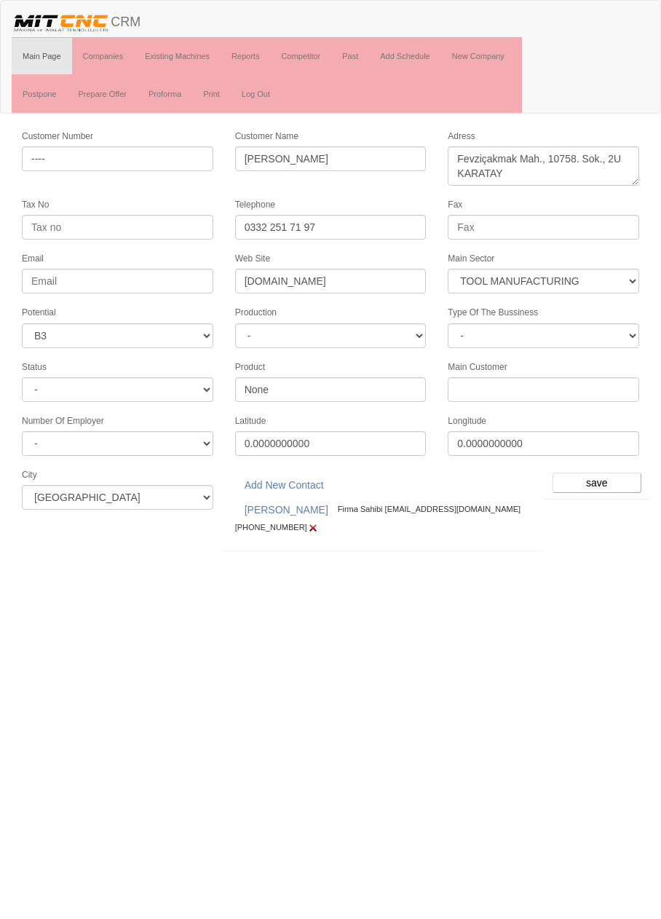
select select "367"
select select "6"
